Goal: Information Seeking & Learning: Learn about a topic

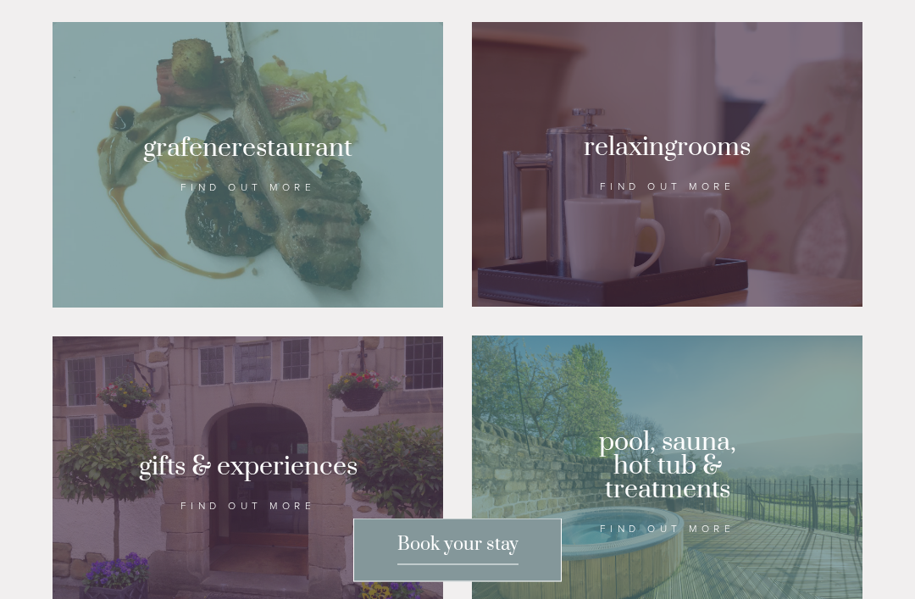
scroll to position [1123, 0]
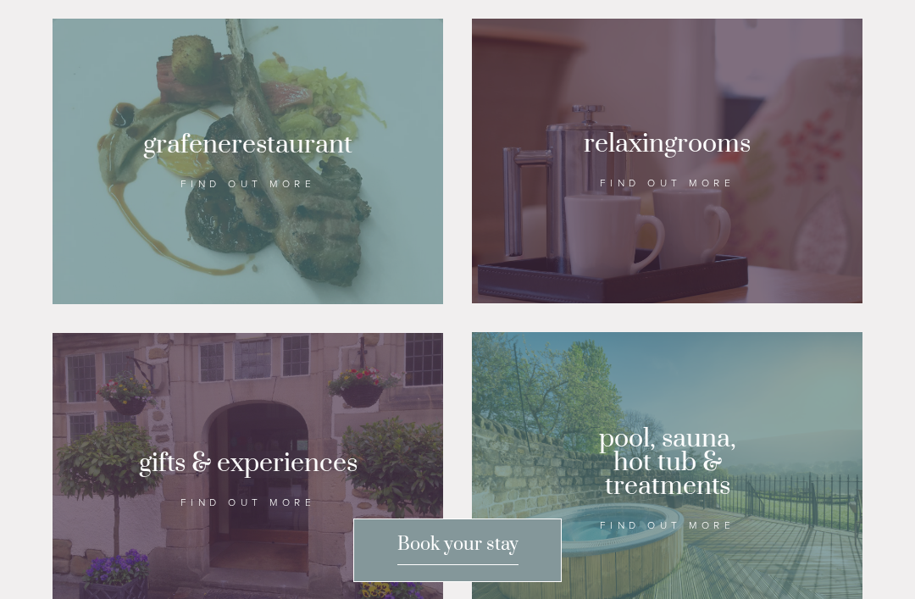
click at [653, 279] on div at bounding box center [667, 161] width 391 height 285
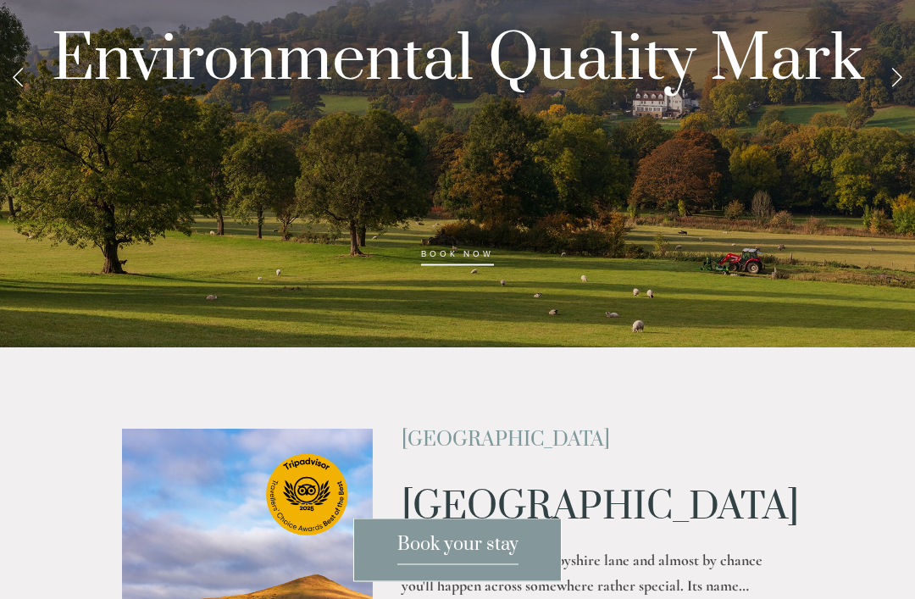
scroll to position [0, 0]
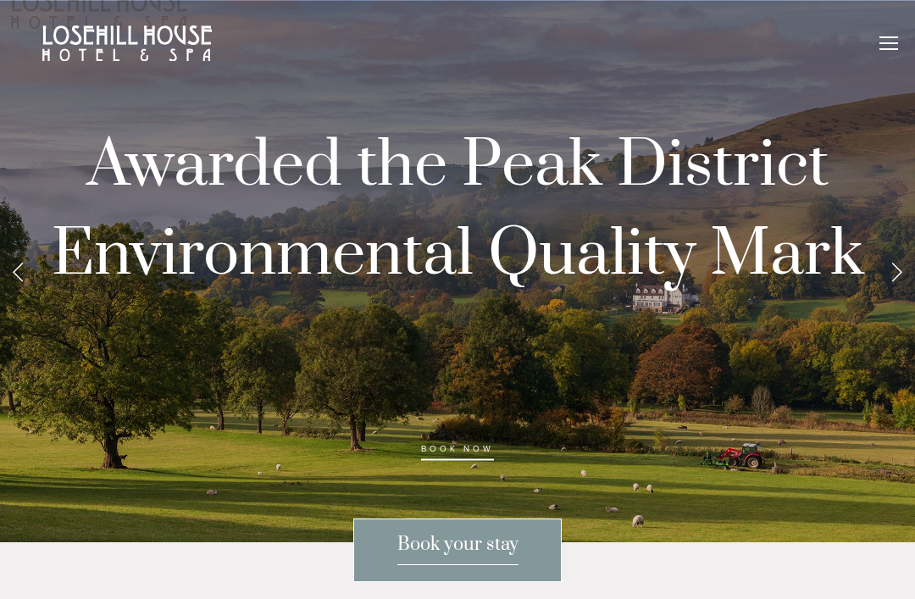
click at [884, 40] on div at bounding box center [889, 45] width 19 height 19
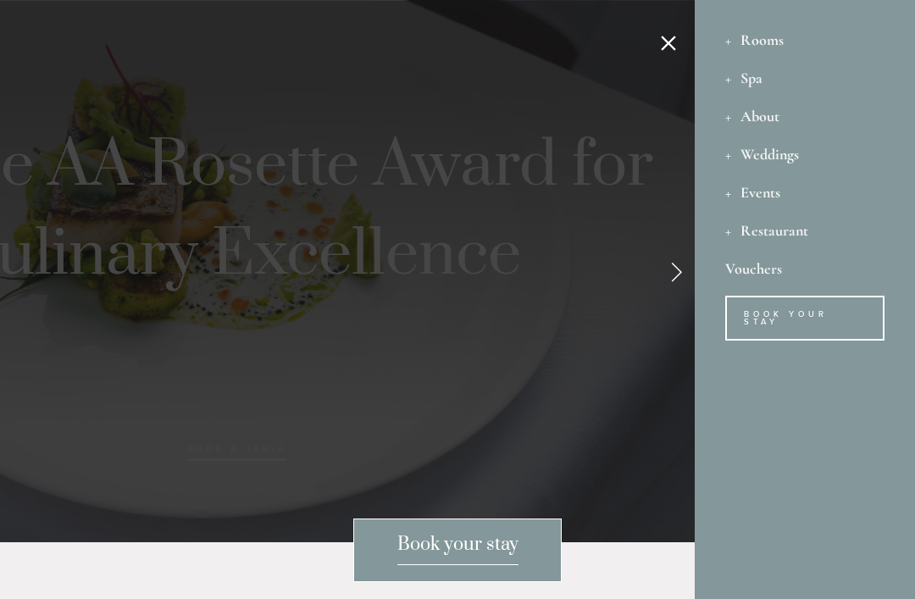
click at [745, 81] on div "Spa" at bounding box center [804, 77] width 159 height 38
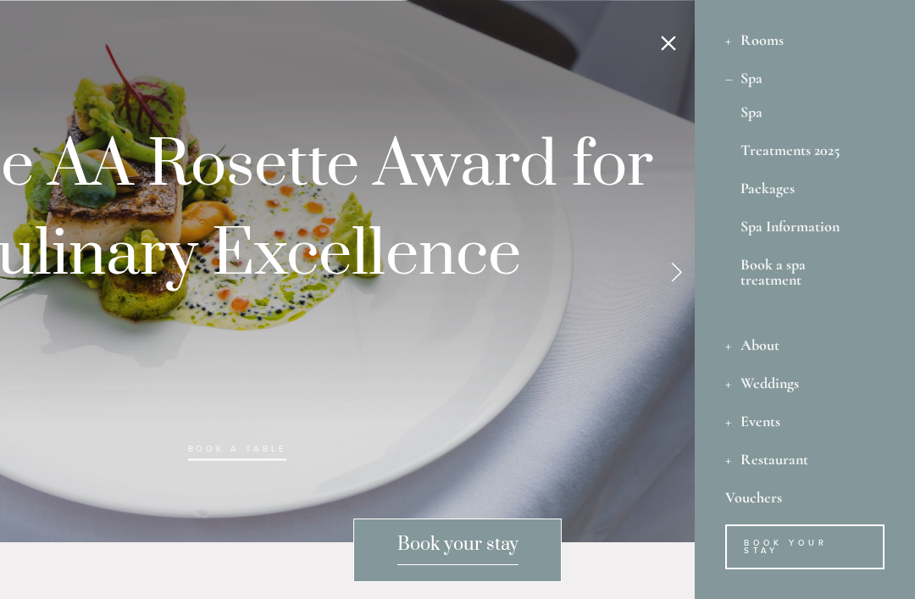
click at [769, 148] on link "Treatments 2025" at bounding box center [805, 153] width 129 height 23
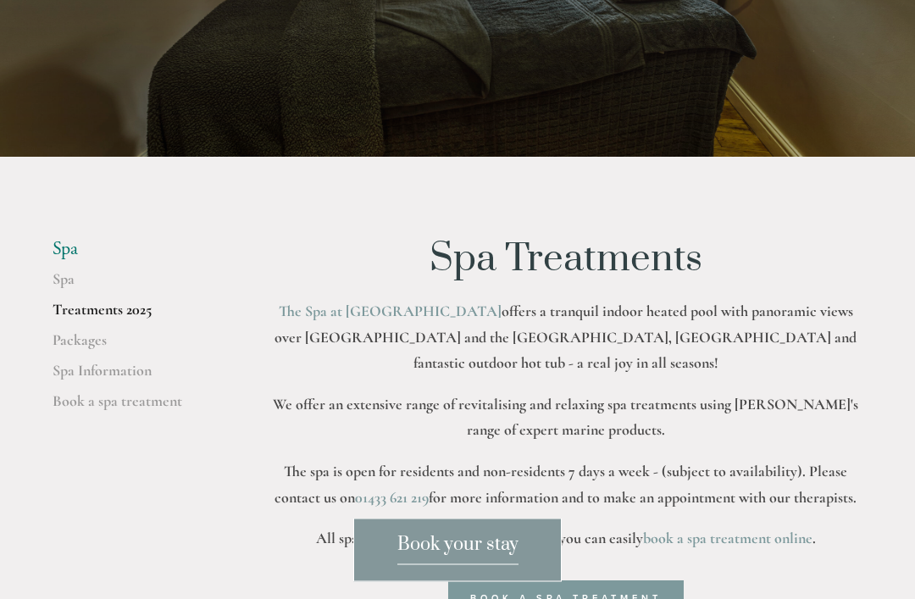
scroll to position [233, 0]
click at [102, 392] on link "Spa Information" at bounding box center [134, 376] width 162 height 31
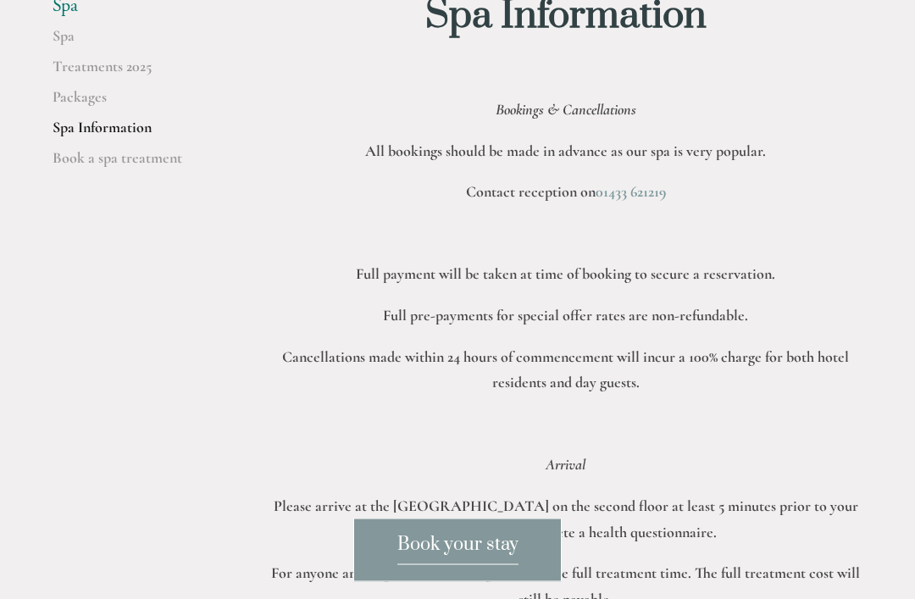
scroll to position [173, 0]
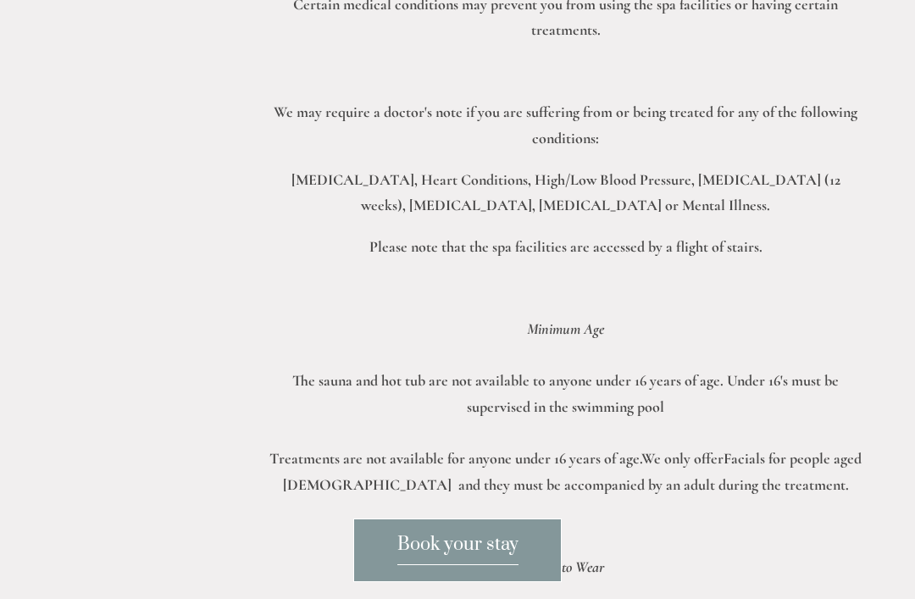
scroll to position [957, 0]
